Goal: Information Seeking & Learning: Compare options

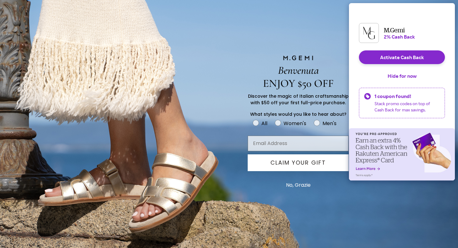
click at [297, 185] on button "No, Grazie" at bounding box center [298, 186] width 31 height 16
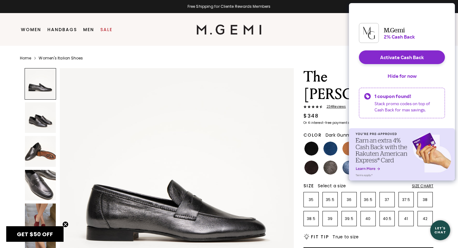
click at [41, 187] on img at bounding box center [40, 185] width 31 height 31
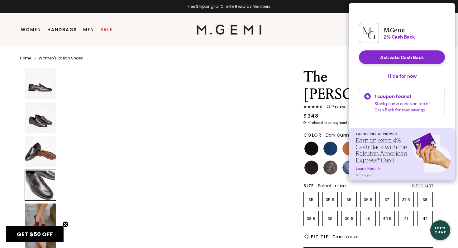
click at [39, 219] on img at bounding box center [40, 219] width 31 height 31
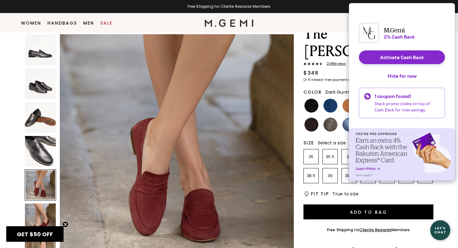
scroll to position [38, 0]
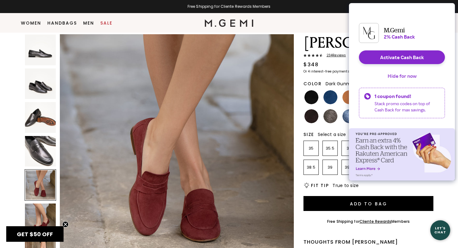
click at [404, 79] on button "Hide for now" at bounding box center [402, 76] width 39 height 14
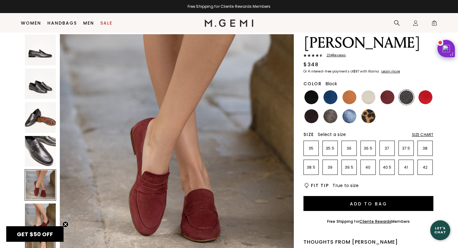
click at [312, 90] on img at bounding box center [312, 97] width 14 height 14
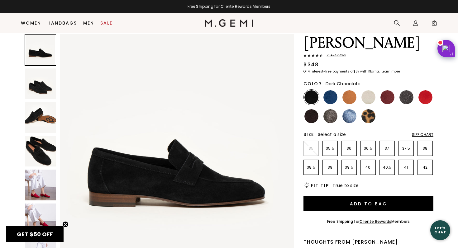
click at [313, 109] on img at bounding box center [312, 116] width 14 height 14
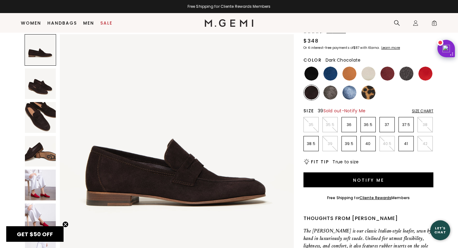
scroll to position [67, 0]
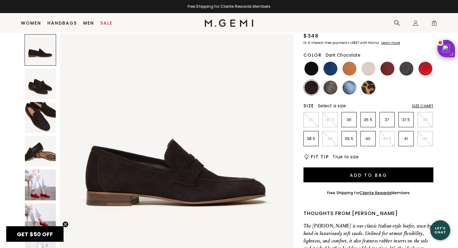
click at [37, 197] on img at bounding box center [40, 185] width 31 height 31
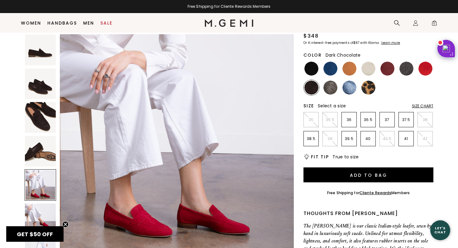
scroll to position [985, 0]
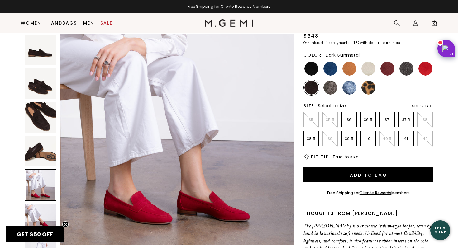
click at [406, 62] on img at bounding box center [407, 69] width 14 height 14
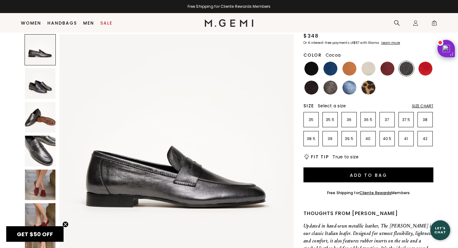
click at [338, 63] on ul at bounding box center [369, 78] width 130 height 34
click at [349, 61] on ul at bounding box center [369, 78] width 130 height 34
